Goal: Information Seeking & Learning: Learn about a topic

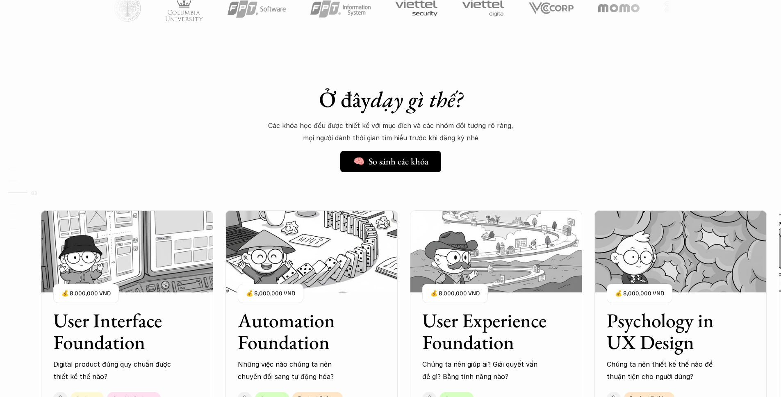
scroll to position [665, 0]
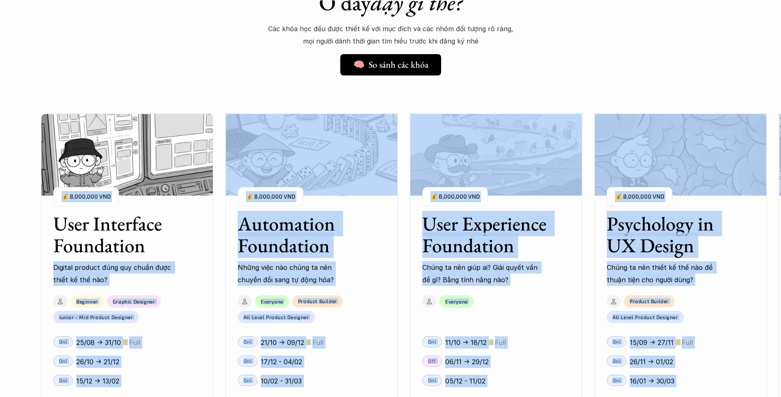
drag, startPoint x: 145, startPoint y: 251, endPoint x: 55, endPoint y: 225, distance: 94.3
click at [54, 225] on div "01 02 03 04 05 06" at bounding box center [41, 198] width 82 height 397
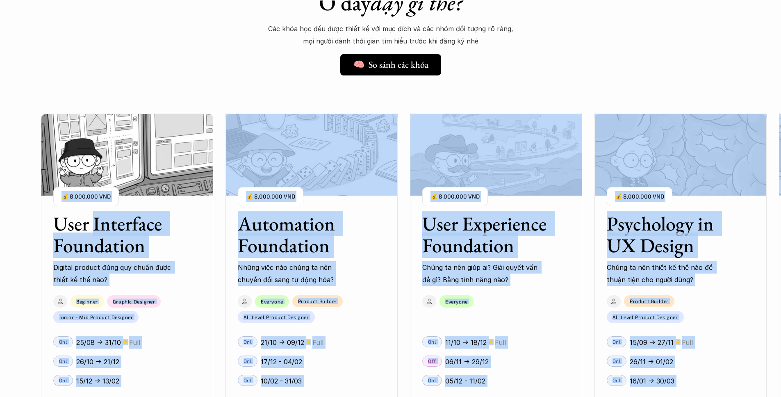
drag, startPoint x: 56, startPoint y: 221, endPoint x: 91, endPoint y: 230, distance: 36.4
click at [91, 230] on h3 "User Interface Foundation" at bounding box center [116, 234] width 127 height 43
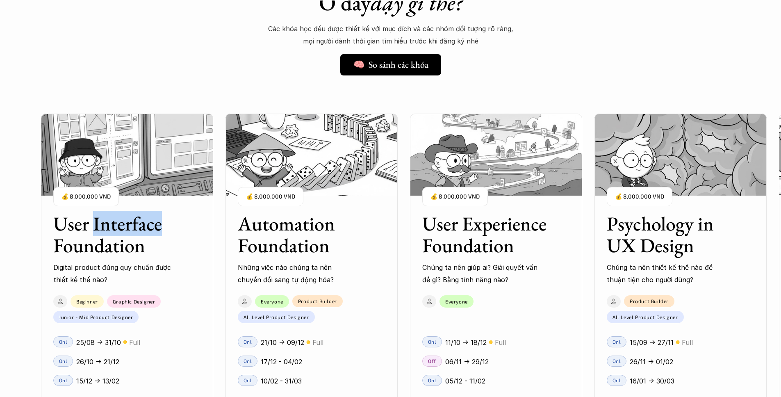
click at [91, 230] on h3 "User Interface Foundation" at bounding box center [116, 234] width 127 height 43
click at [131, 185] on img at bounding box center [127, 155] width 172 height 82
click at [173, 253] on h3 "User Interface Foundation" at bounding box center [116, 234] width 127 height 43
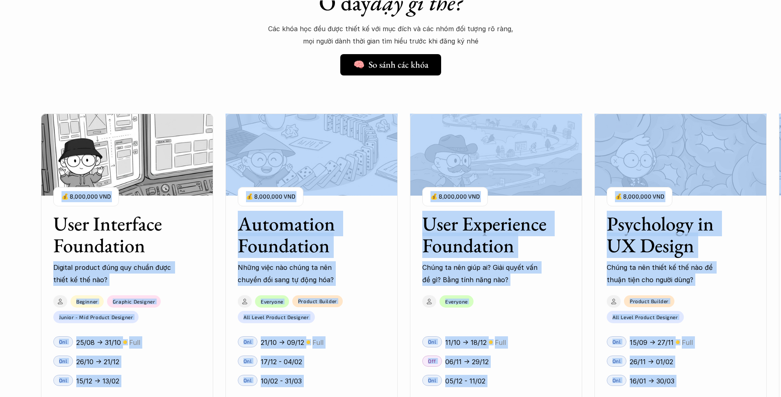
drag, startPoint x: 115, startPoint y: 239, endPoint x: 164, endPoint y: 208, distance: 57.9
